Goal: Task Accomplishment & Management: Manage account settings

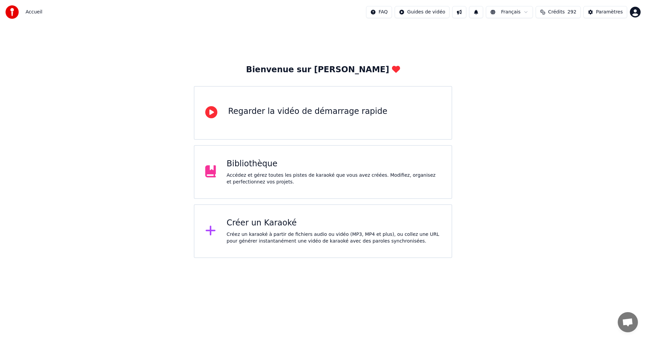
click at [381, 187] on div "Bibliothèque Accédez et gérez toutes les pistes de karaoké que vous avez créées…" at bounding box center [323, 172] width 258 height 54
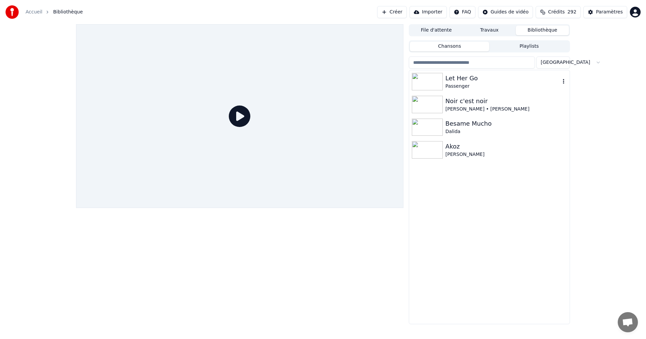
click at [461, 84] on div "Passenger" at bounding box center [502, 86] width 115 height 7
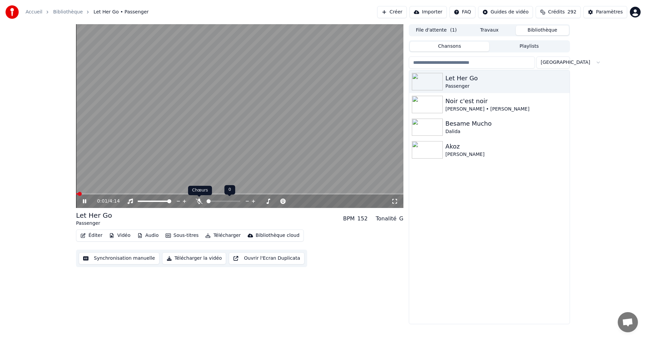
click at [198, 202] on icon at bounding box center [199, 201] width 7 height 5
click at [395, 201] on icon at bounding box center [394, 201] width 7 height 5
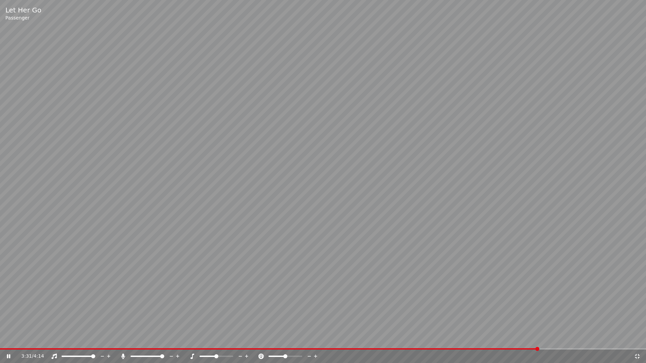
click at [636, 339] on icon at bounding box center [637, 356] width 7 height 5
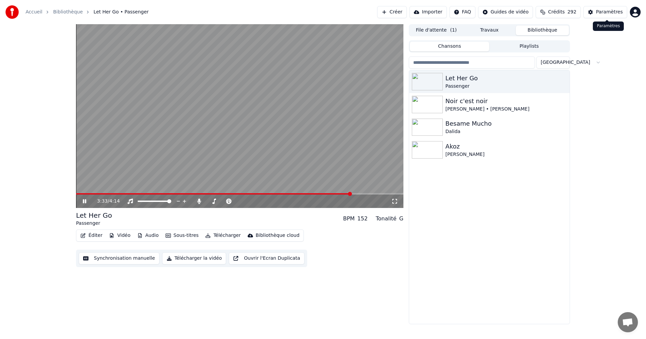
click at [618, 12] on div "Paramètres" at bounding box center [609, 12] width 27 height 7
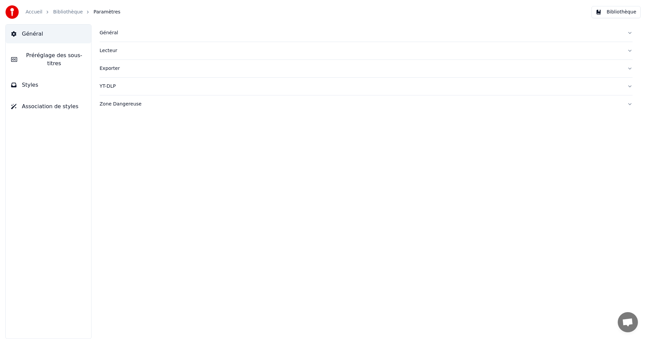
click at [48, 77] on button "Styles" at bounding box center [48, 85] width 85 height 19
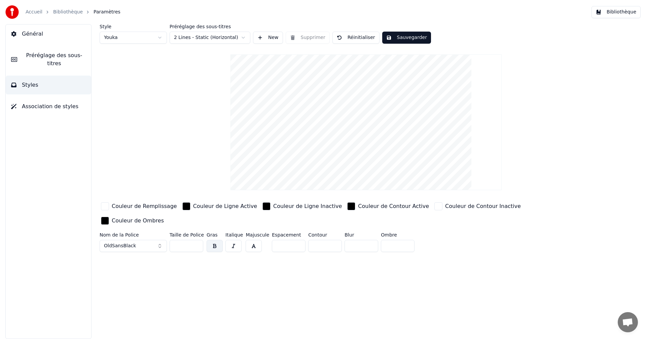
click at [136, 206] on div "Couleur de Remplissage" at bounding box center [144, 206] width 65 height 8
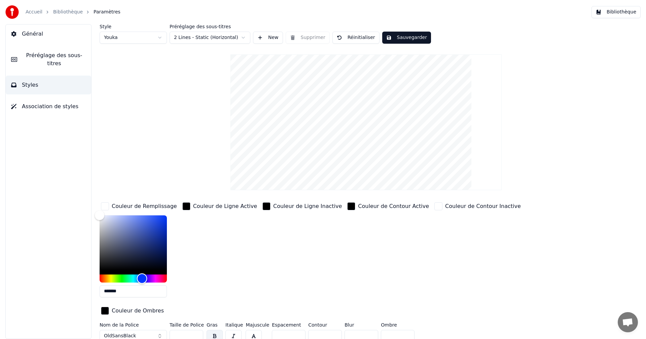
drag, startPoint x: 99, startPoint y: 278, endPoint x: 145, endPoint y: 281, distance: 46.2
click at [142, 281] on div "Hue" at bounding box center [142, 278] width 10 height 10
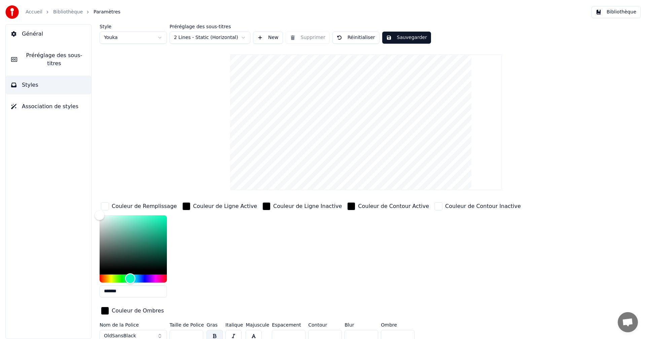
drag, startPoint x: 145, startPoint y: 281, endPoint x: 130, endPoint y: 280, distance: 14.9
click at [130, 280] on div "Hue" at bounding box center [130, 278] width 10 height 10
click at [416, 36] on button "Sauvegarder" at bounding box center [406, 38] width 49 height 12
click at [616, 12] on button "Bibliothèque" at bounding box center [615, 12] width 49 height 12
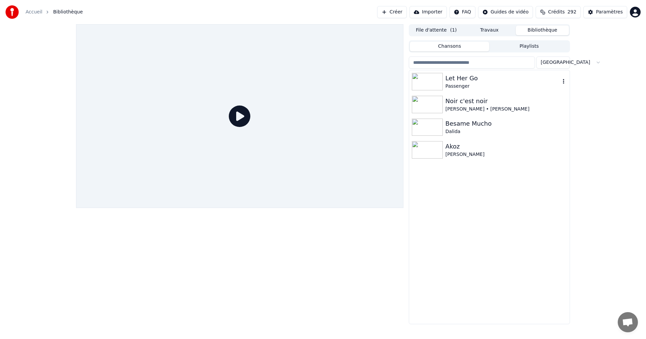
click at [492, 83] on div "Passenger" at bounding box center [502, 86] width 115 height 7
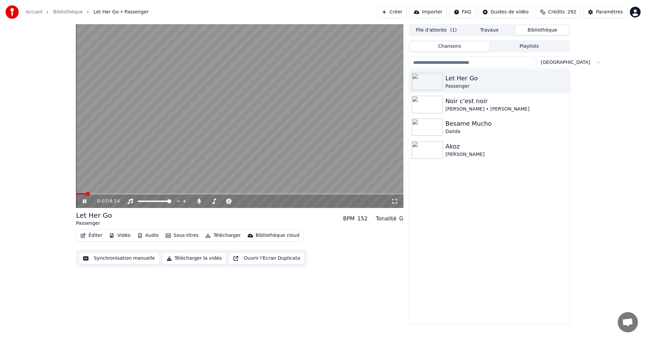
click at [395, 202] on icon at bounding box center [394, 201] width 7 height 5
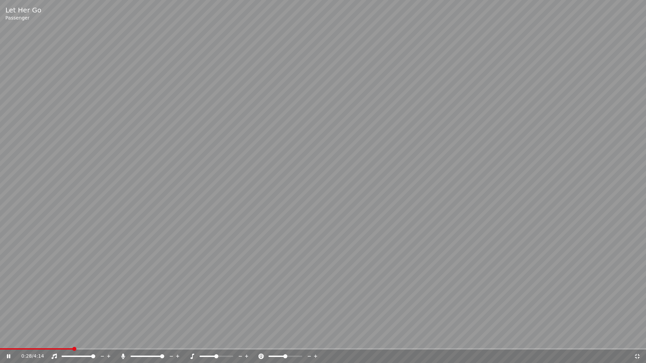
click at [637, 339] on icon at bounding box center [637, 356] width 7 height 5
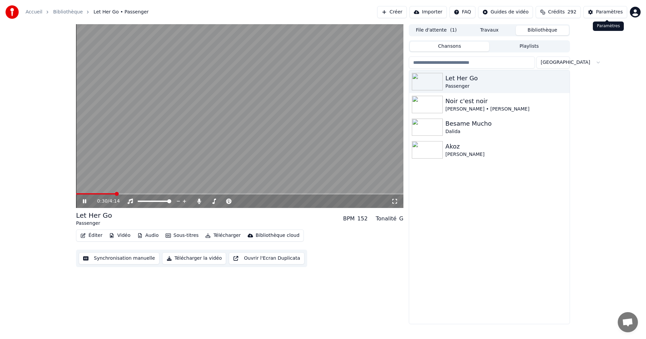
click at [600, 11] on div "Paramètres" at bounding box center [609, 12] width 27 height 7
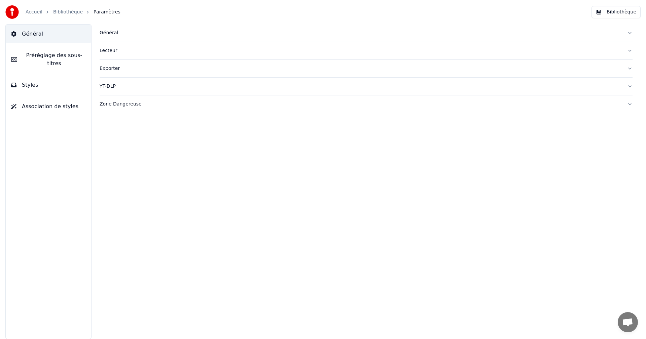
click at [80, 83] on button "Styles" at bounding box center [48, 85] width 85 height 19
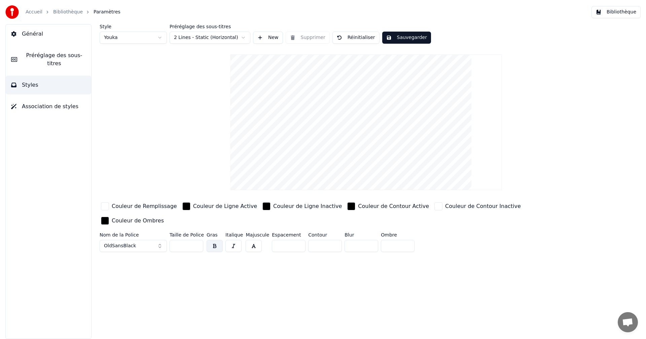
click at [145, 205] on div "Couleur de Remplissage" at bounding box center [144, 206] width 65 height 8
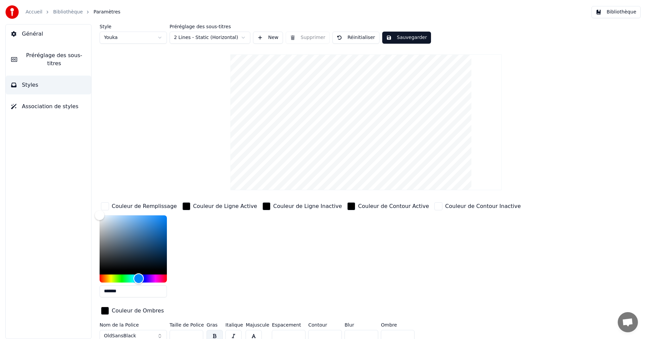
drag, startPoint x: 101, startPoint y: 279, endPoint x: 139, endPoint y: 283, distance: 37.9
click at [139, 283] on div "Hue" at bounding box center [139, 278] width 10 height 10
drag, startPoint x: 101, startPoint y: 215, endPoint x: 41, endPoint y: 201, distance: 62.2
click at [58, 207] on div "Général Préréglage des sous-titres Styles Association de styles Style Youka Pré…" at bounding box center [323, 181] width 646 height 315
type input "*******"
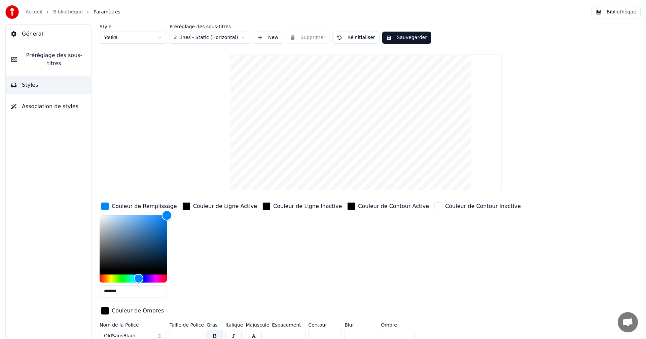
drag, startPoint x: 100, startPoint y: 218, endPoint x: 175, endPoint y: 209, distance: 75.5
click at [175, 209] on div "Couleur de Remplissage *******" at bounding box center [139, 252] width 79 height 102
click at [409, 38] on button "Sauvegarder" at bounding box center [406, 38] width 49 height 12
click at [621, 10] on button "Bibliothèque" at bounding box center [615, 12] width 49 height 12
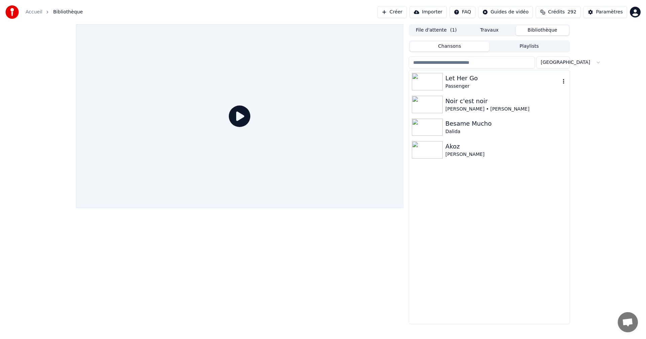
click at [462, 83] on div "Passenger" at bounding box center [502, 86] width 115 height 7
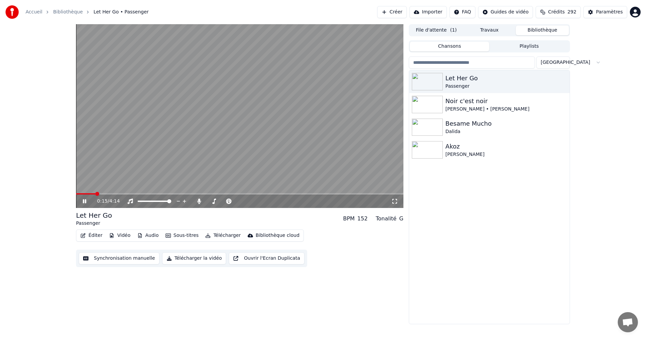
click at [96, 195] on span at bounding box center [239, 193] width 327 height 1
click at [115, 195] on span at bounding box center [239, 193] width 327 height 1
click at [393, 199] on icon at bounding box center [394, 201] width 5 height 5
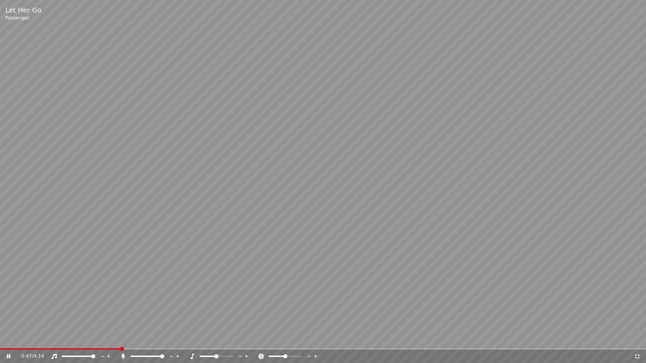
click at [638, 339] on icon at bounding box center [637, 356] width 5 height 5
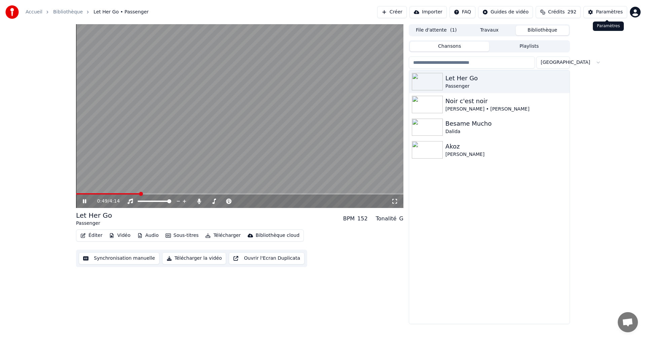
click at [605, 14] on div "Paramètres" at bounding box center [609, 12] width 27 height 7
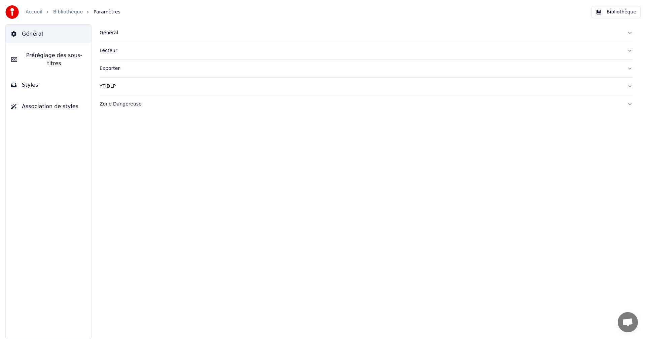
click at [68, 86] on button "Styles" at bounding box center [48, 85] width 85 height 19
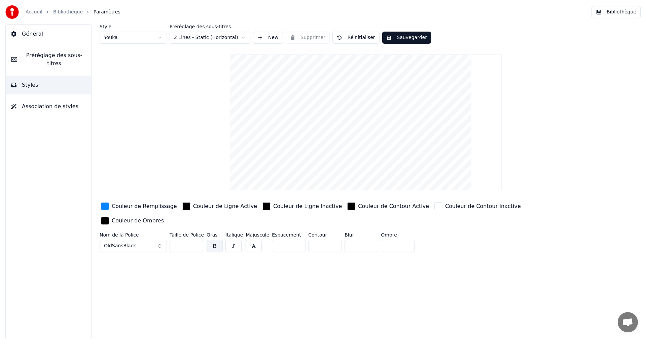
click at [146, 208] on div "Couleur de Remplissage" at bounding box center [144, 206] width 65 height 8
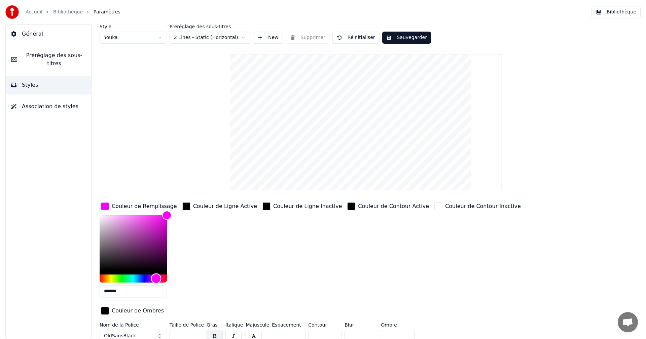
type input "*******"
drag, startPoint x: 141, startPoint y: 276, endPoint x: 157, endPoint y: 276, distance: 16.8
click at [157, 276] on div "Hue" at bounding box center [157, 278] width 10 height 10
click at [407, 40] on button "Sauvegarder" at bounding box center [406, 38] width 49 height 12
click at [608, 13] on button "Bibliothèque" at bounding box center [615, 12] width 49 height 12
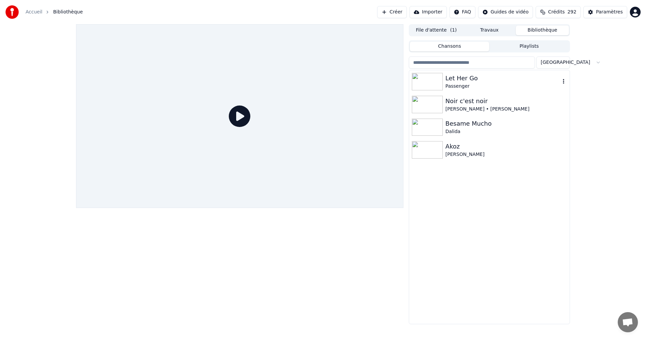
click at [469, 79] on div "Let Her Go" at bounding box center [502, 78] width 115 height 9
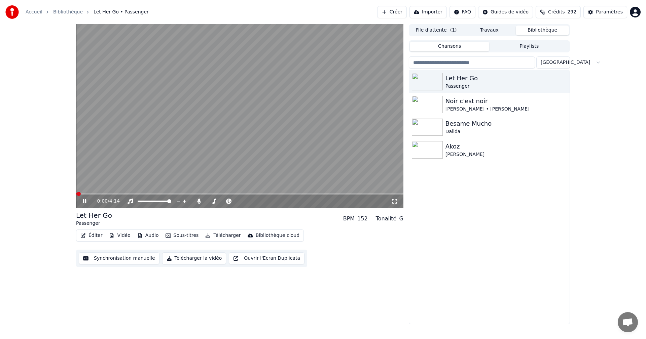
click at [123, 195] on span at bounding box center [239, 193] width 327 height 1
click at [615, 12] on div "Paramètres" at bounding box center [609, 12] width 27 height 7
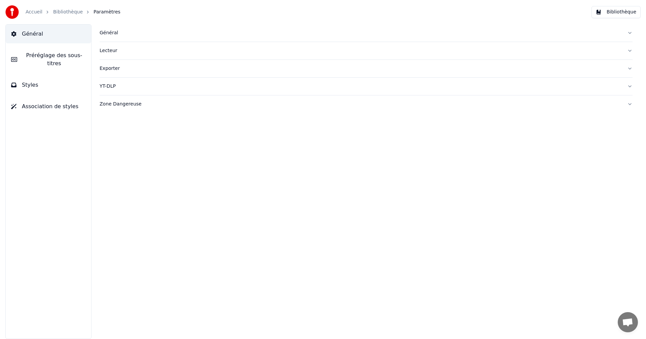
click at [68, 83] on button "Styles" at bounding box center [48, 85] width 85 height 19
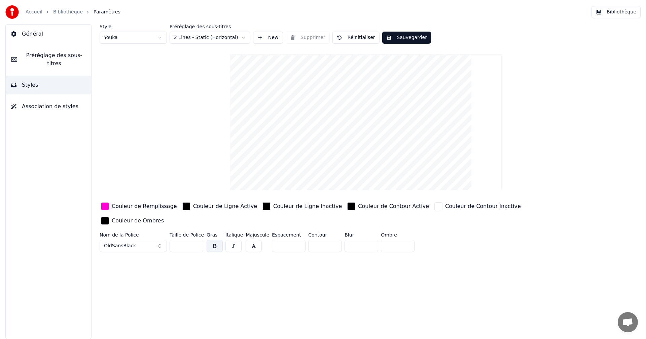
click at [148, 208] on div "Couleur de Remplissage" at bounding box center [144, 206] width 65 height 8
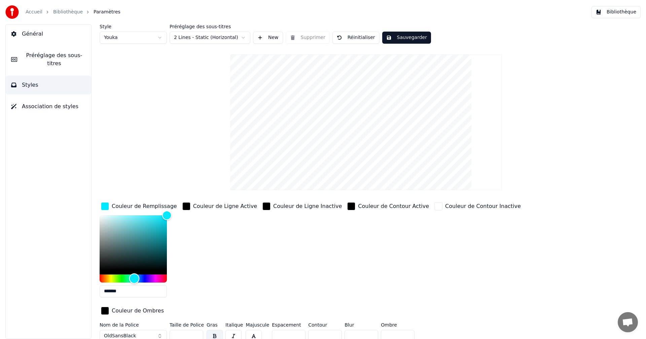
type input "*******"
drag, startPoint x: 157, startPoint y: 278, endPoint x: 134, endPoint y: 279, distance: 23.2
click at [134, 279] on div "Hue" at bounding box center [134, 278] width 10 height 10
click at [397, 37] on button "Sauvegarder" at bounding box center [406, 38] width 49 height 12
click at [613, 11] on button "Bibliothèque" at bounding box center [615, 12] width 49 height 12
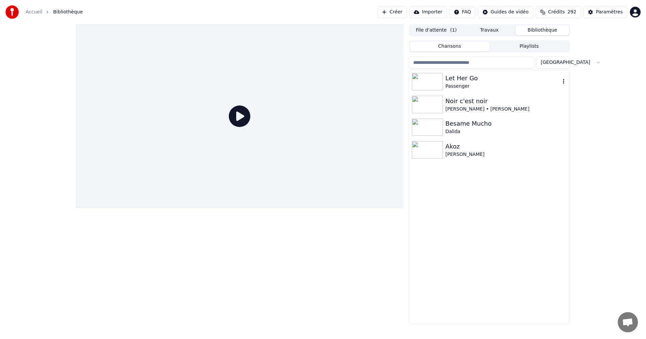
click at [450, 85] on div "Passenger" at bounding box center [502, 86] width 115 height 7
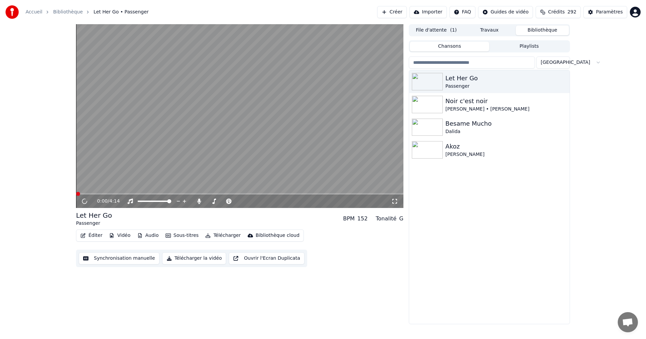
click at [92, 193] on span at bounding box center [239, 193] width 327 height 1
click at [108, 194] on span at bounding box center [239, 193] width 327 height 1
click at [85, 201] on icon at bounding box center [84, 201] width 3 height 4
click at [85, 201] on icon at bounding box center [84, 201] width 4 height 5
click at [394, 198] on div "0:33 / 4:14" at bounding box center [240, 201] width 322 height 7
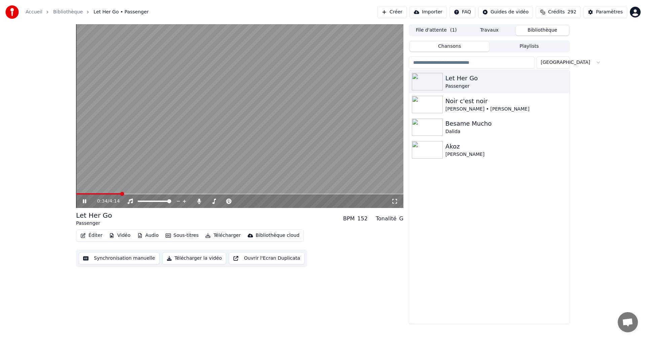
click at [395, 200] on icon at bounding box center [394, 201] width 7 height 5
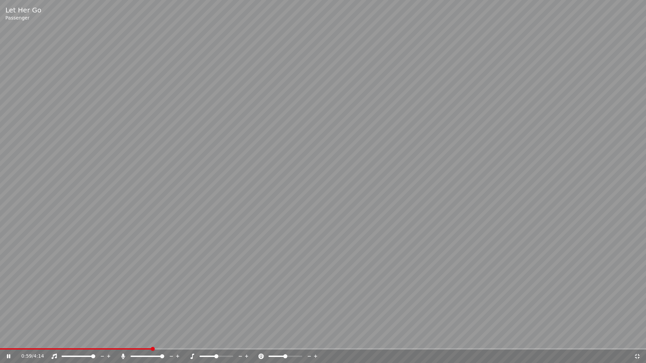
click at [636, 339] on icon at bounding box center [637, 356] width 7 height 5
